Goal: Feedback & Contribution: Contribute content

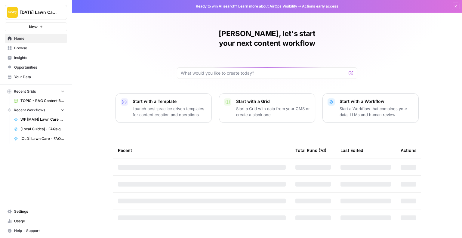
click at [21, 78] on span "Your Data" at bounding box center [39, 76] width 50 height 5
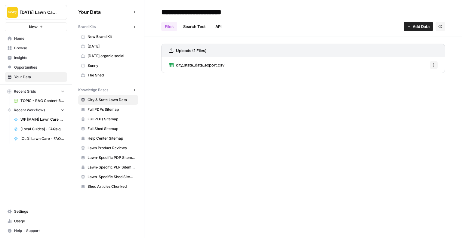
click at [130, 183] on link "Shed Articles Chunked" at bounding box center [108, 187] width 60 height 10
click at [436, 67] on button "Options" at bounding box center [434, 65] width 8 height 8
click at [383, 83] on div "**********" at bounding box center [302, 119] width 317 height 238
click at [415, 28] on span "Add Data" at bounding box center [420, 26] width 17 height 6
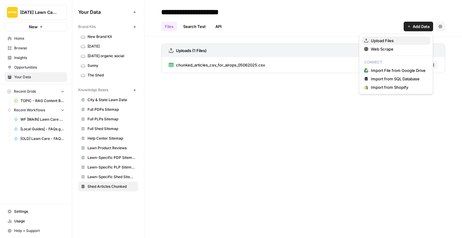
click at [388, 41] on span "Upload Files" at bounding box center [398, 41] width 55 height 6
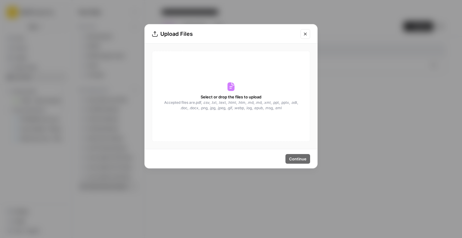
click at [248, 99] on span "Select or drop the files to upload" at bounding box center [231, 97] width 61 height 6
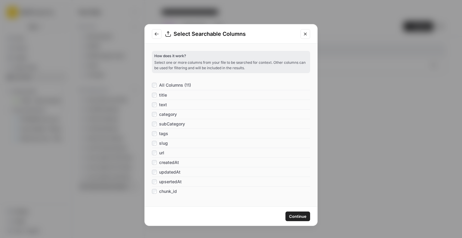
click at [292, 220] on button "Continue" at bounding box center [297, 216] width 25 height 10
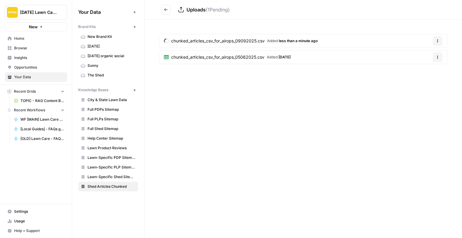
click at [207, 101] on div "Uploads ( 1 Pending) chunked_articles_csv_for_airops_09092025.csv Added less th…" at bounding box center [302, 119] width 317 height 238
click at [437, 56] on icon "button" at bounding box center [438, 57] width 4 height 4
click at [428, 75] on button "Delete File" at bounding box center [422, 71] width 33 height 8
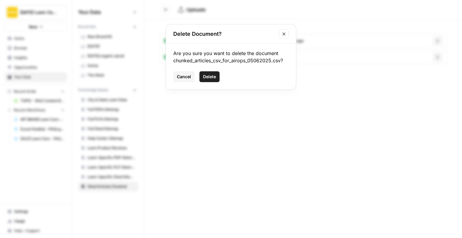
click at [212, 77] on span "Delete" at bounding box center [209, 77] width 13 height 6
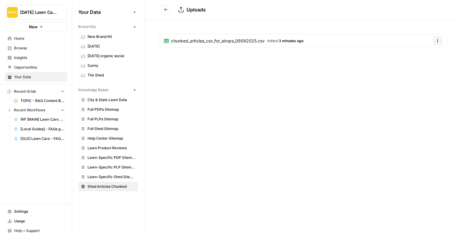
click at [178, 100] on div "Uploads chunked_articles_csv_for_airops_09092025.csv Added 3 minutes ago Options" at bounding box center [302, 119] width 317 height 238
